Goal: Find specific page/section: Find specific page/section

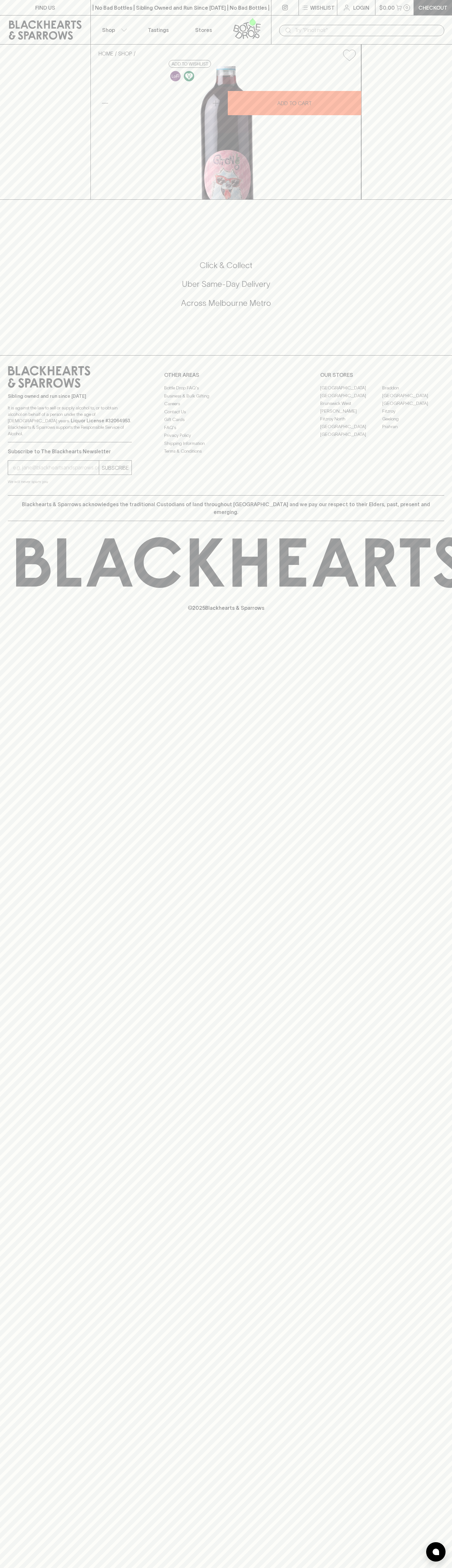
click at [182, 23] on link "Stores" at bounding box center [203, 29] width 45 height 29
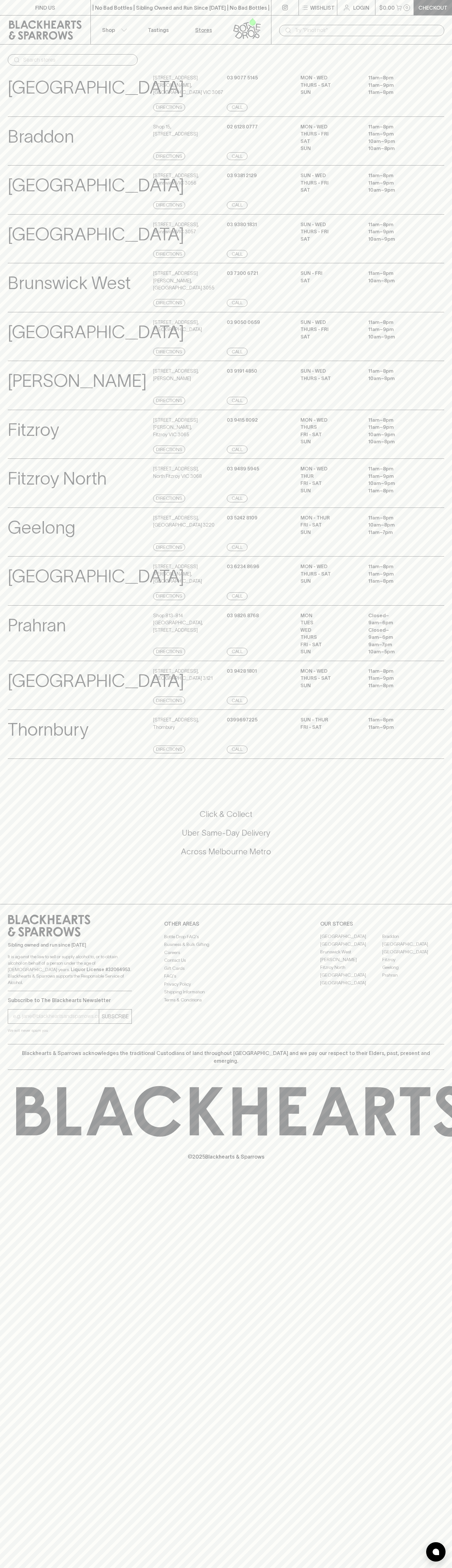
click at [439, 1567] on html "FIND US | No Bad Bottles | Sibling Owned and Run Since [DATE] | No Bad Bottles …" at bounding box center [226, 784] width 452 height 1568
click at [23, 75] on p "[GEOGRAPHIC_DATA]" at bounding box center [96, 88] width 176 height 27
